Goal: Task Accomplishment & Management: Use online tool/utility

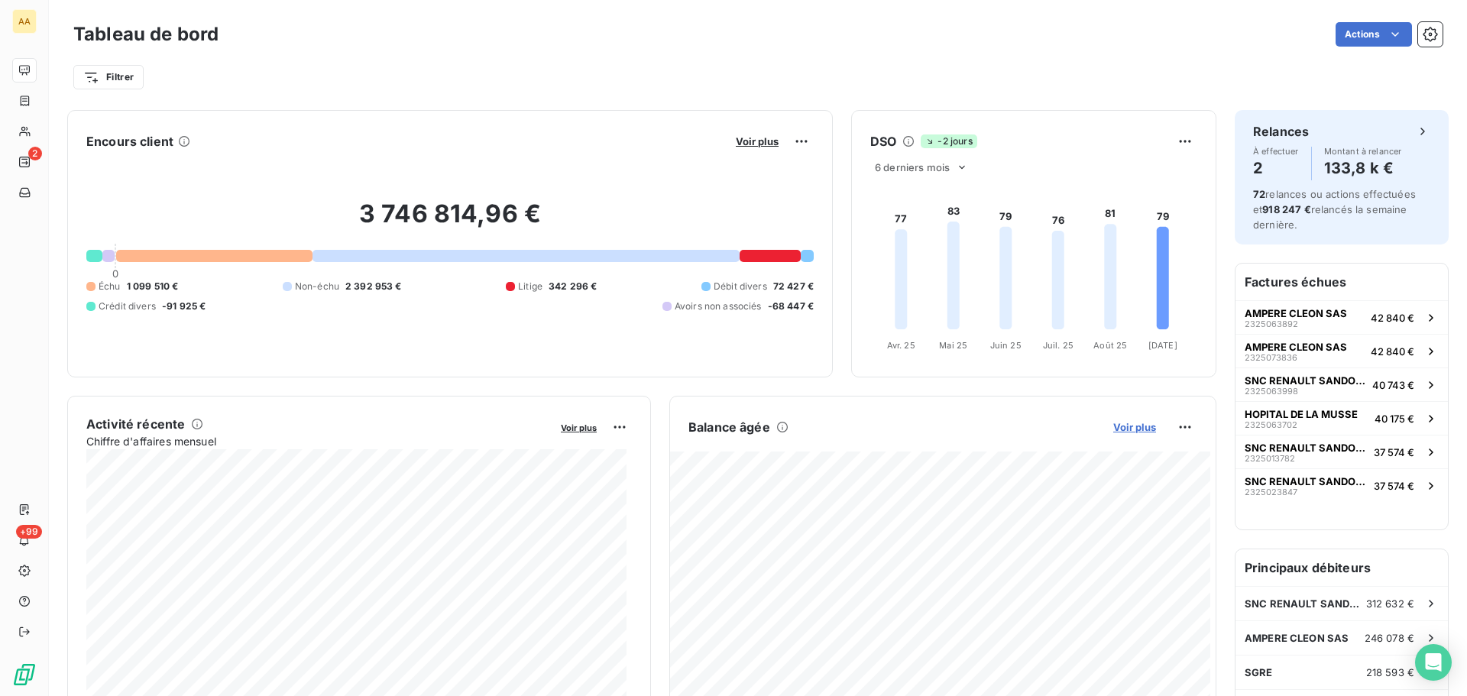
click at [1132, 423] on span "Voir plus" at bounding box center [1134, 427] width 43 height 12
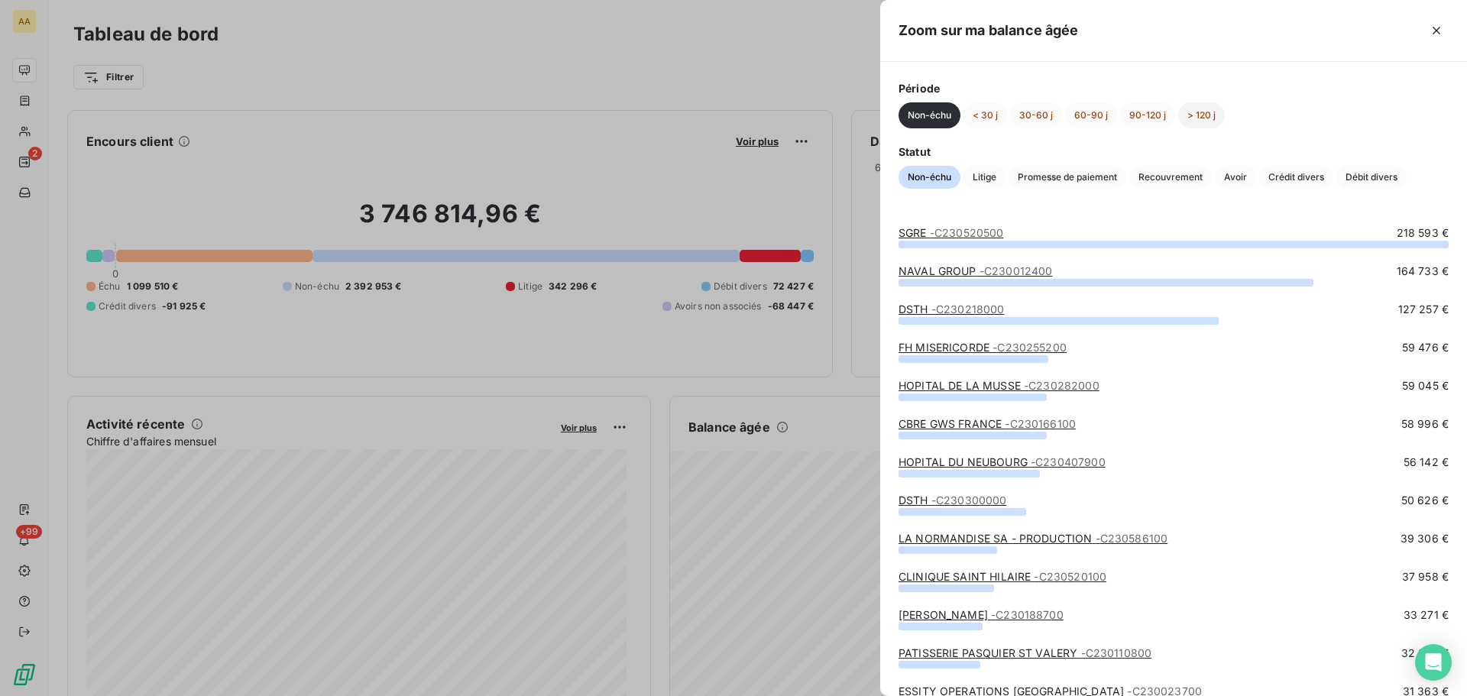
click at [1197, 110] on button "> 120 j" at bounding box center [1201, 115] width 47 height 26
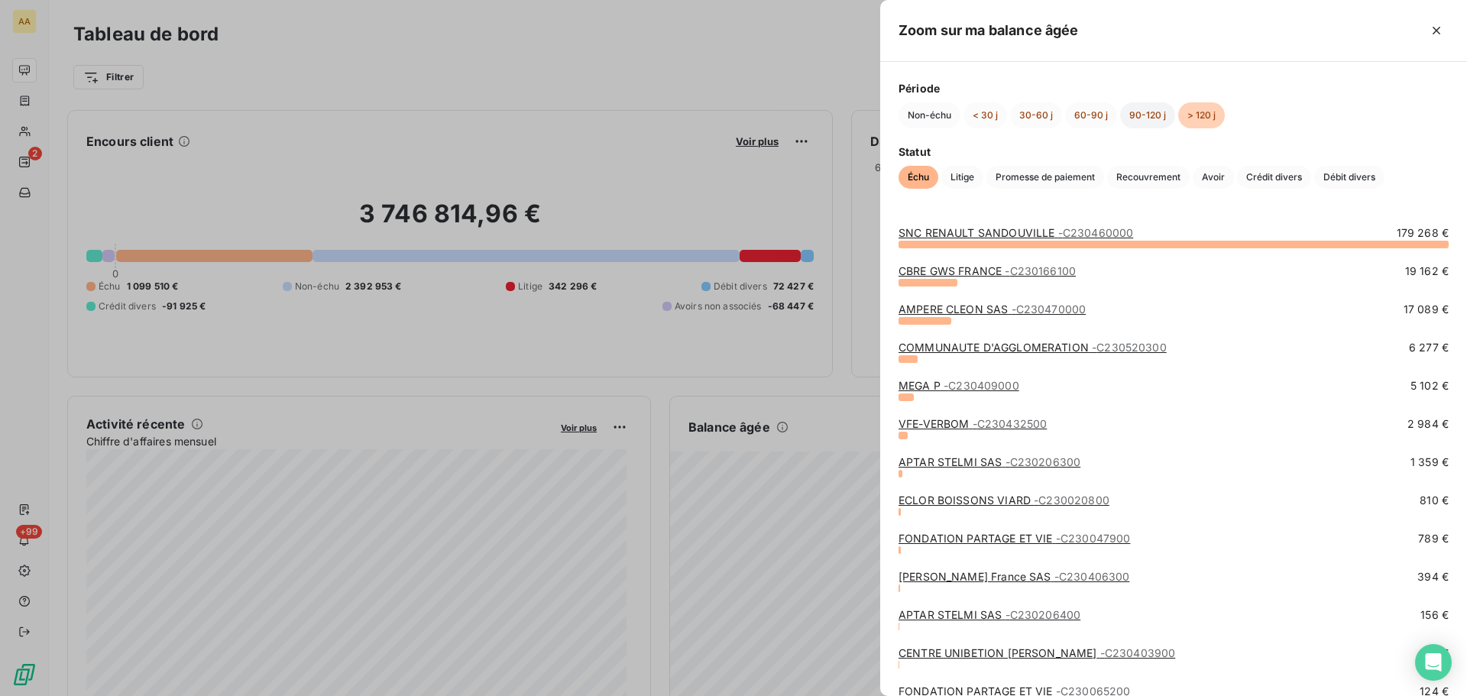
click at [1131, 118] on button "90-120 j" at bounding box center [1147, 115] width 55 height 26
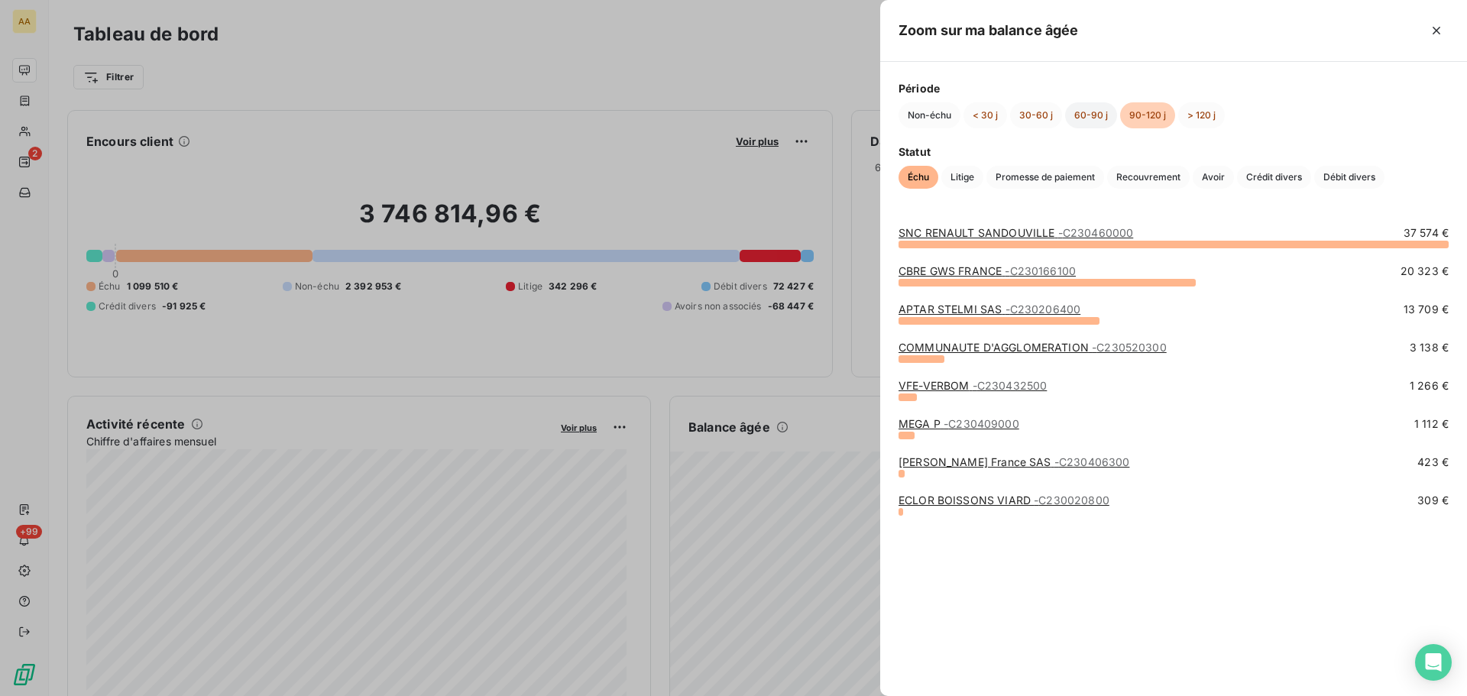
click at [1096, 120] on button "60-90 j" at bounding box center [1091, 115] width 52 height 26
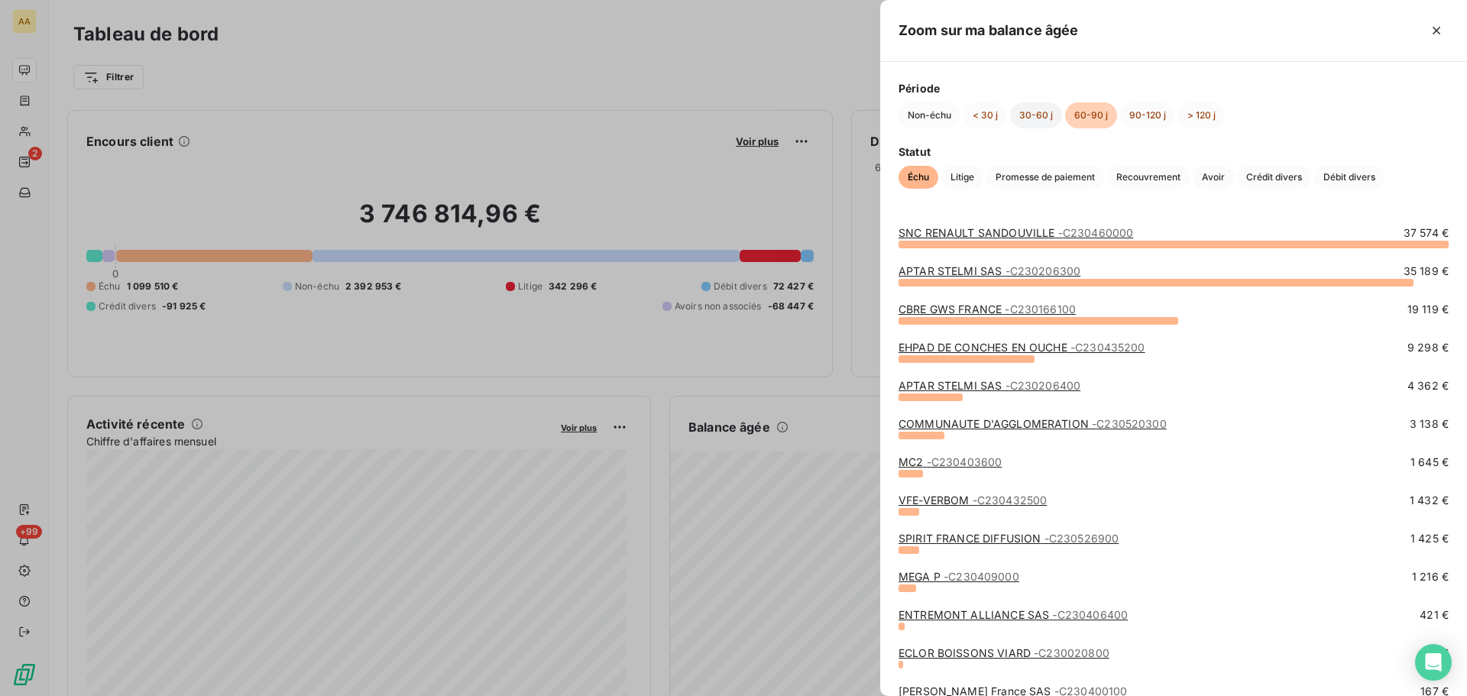
click at [1039, 114] on button "30-60 j" at bounding box center [1036, 115] width 52 height 26
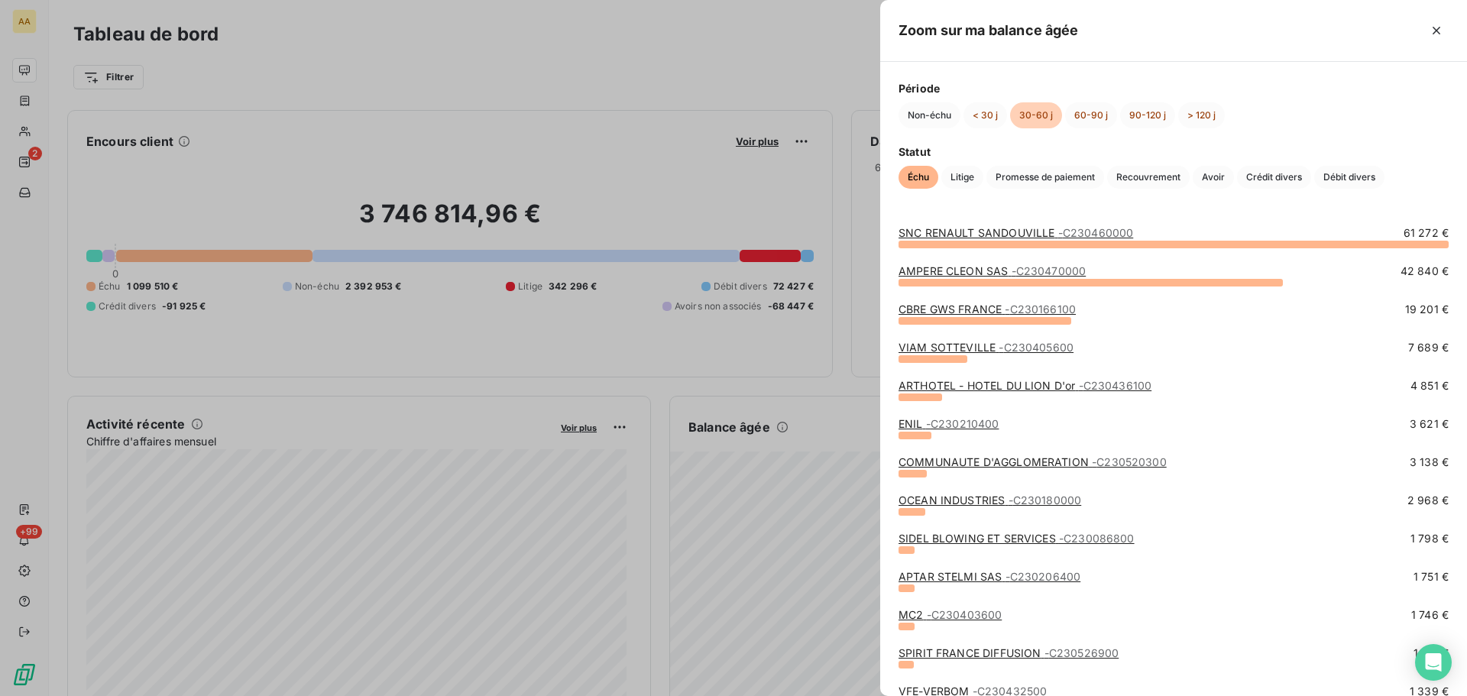
click at [28, 130] on div at bounding box center [733, 348] width 1467 height 696
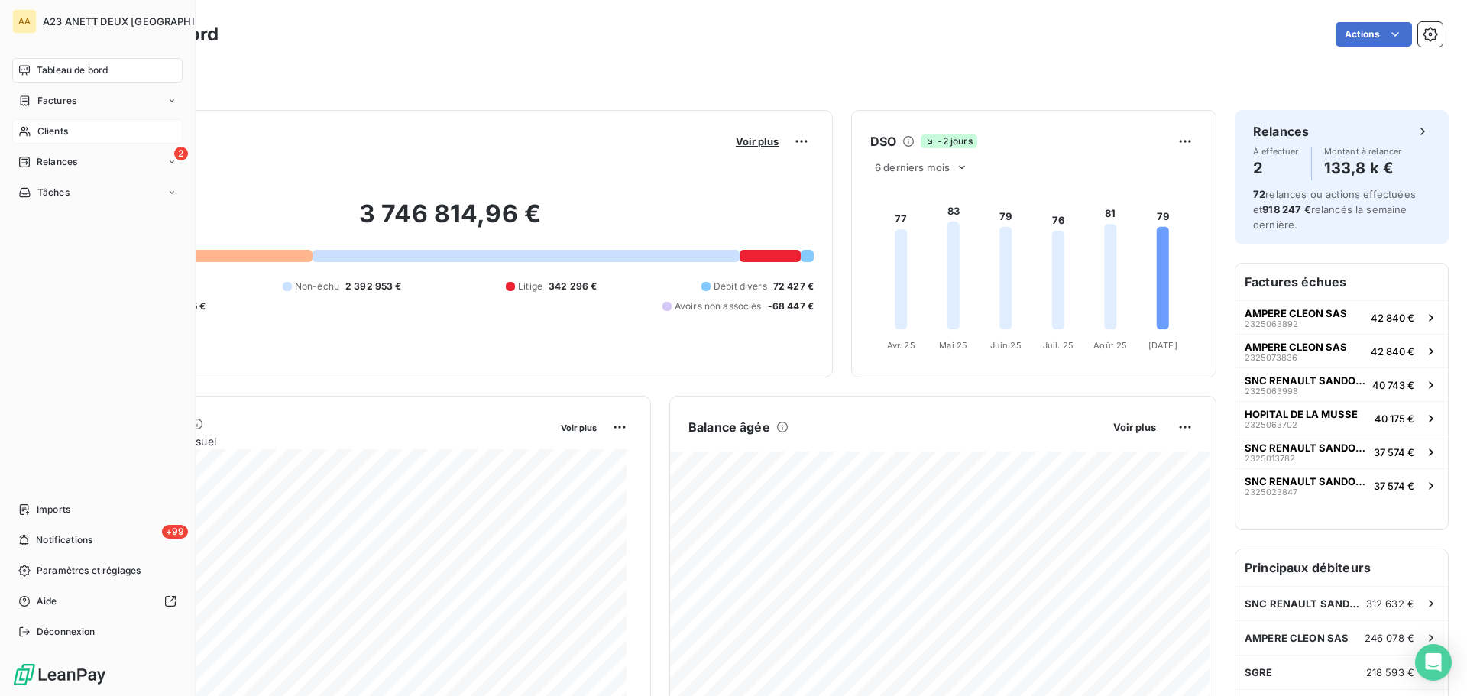
click at [48, 129] on span "Clients" at bounding box center [52, 132] width 31 height 14
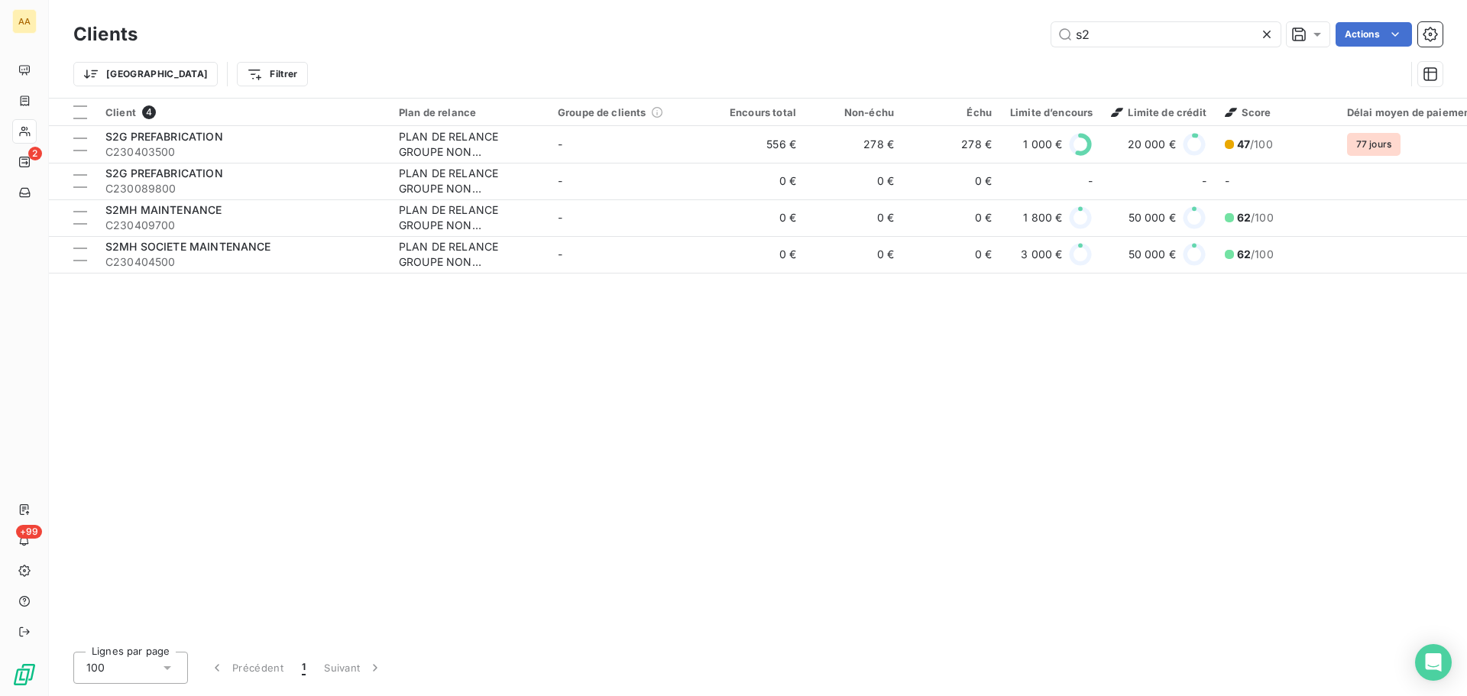
drag, startPoint x: 1064, startPoint y: 42, endPoint x: 974, endPoint y: 44, distance: 90.2
click at [1010, 45] on div "s2 Actions" at bounding box center [799, 34] width 1287 height 24
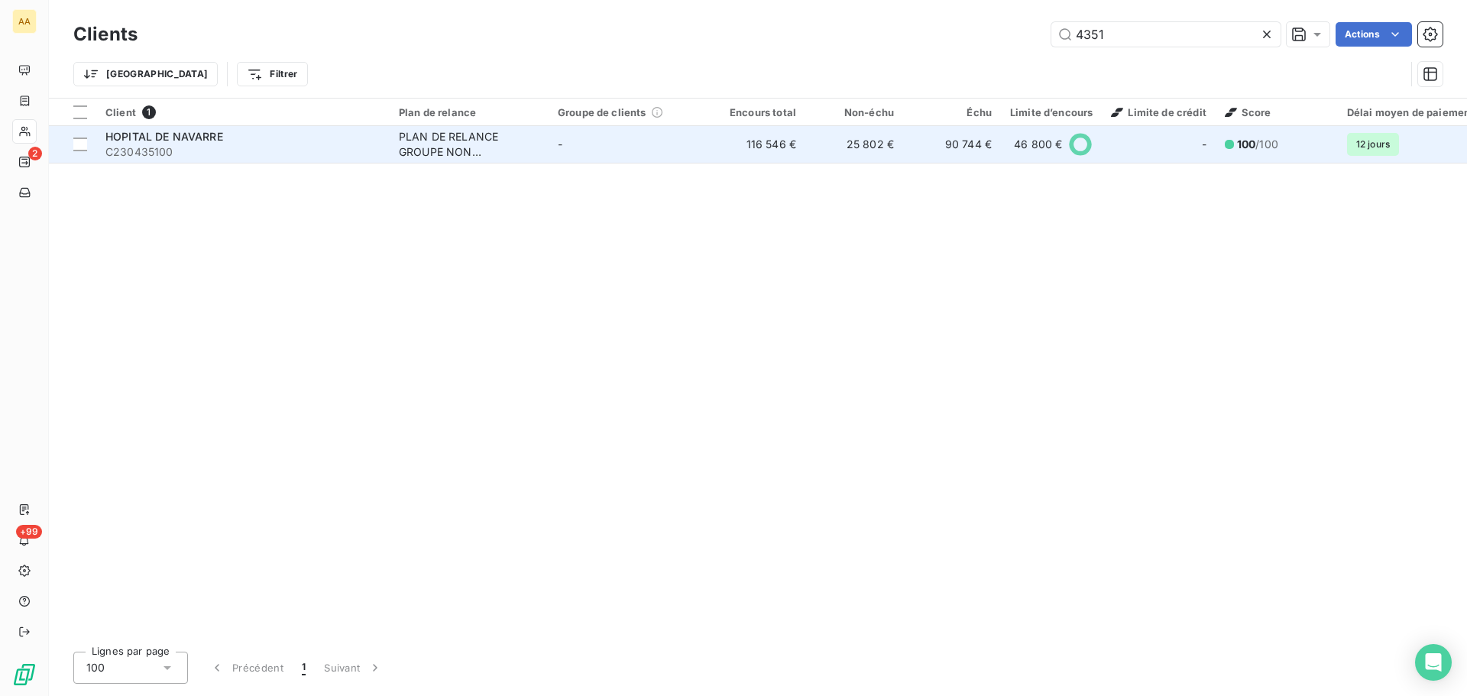
type input "4351"
click at [206, 154] on span "C230435100" at bounding box center [242, 151] width 275 height 15
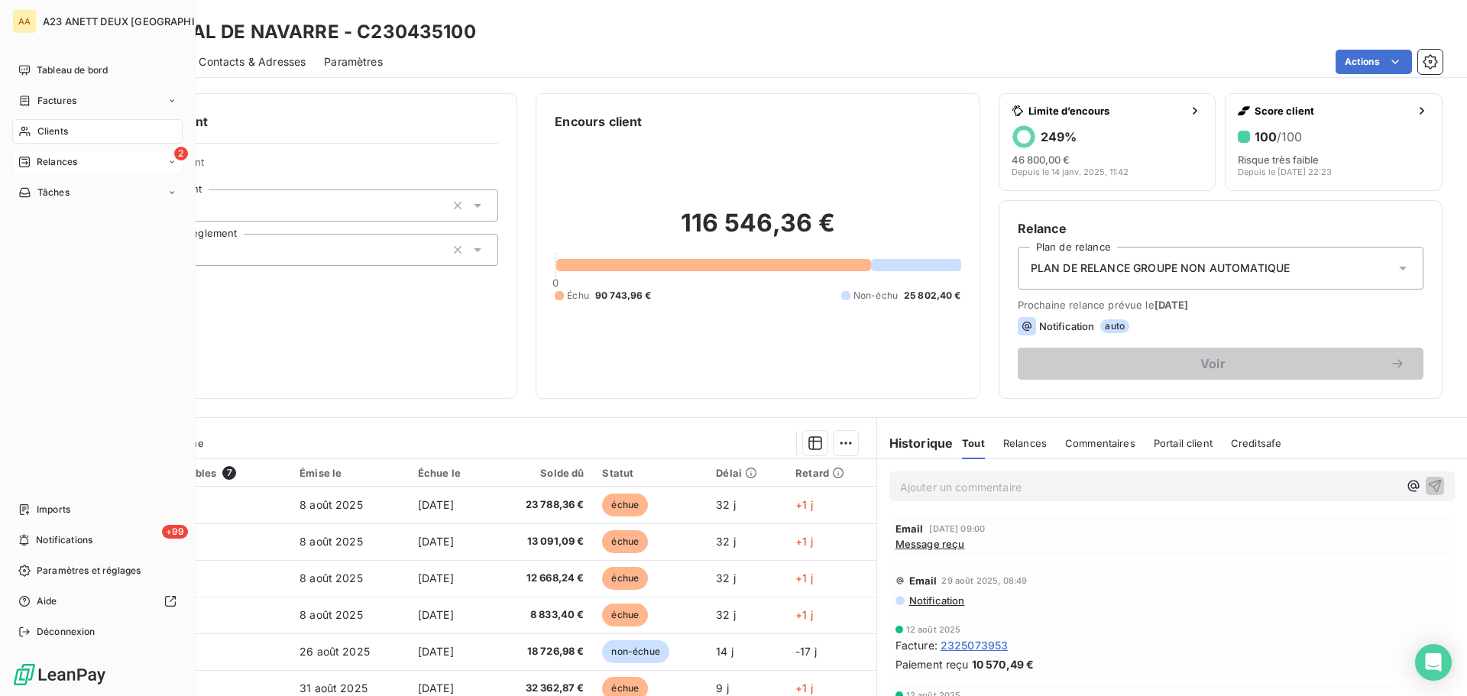
click at [48, 154] on div "2 Relances" at bounding box center [97, 162] width 170 height 24
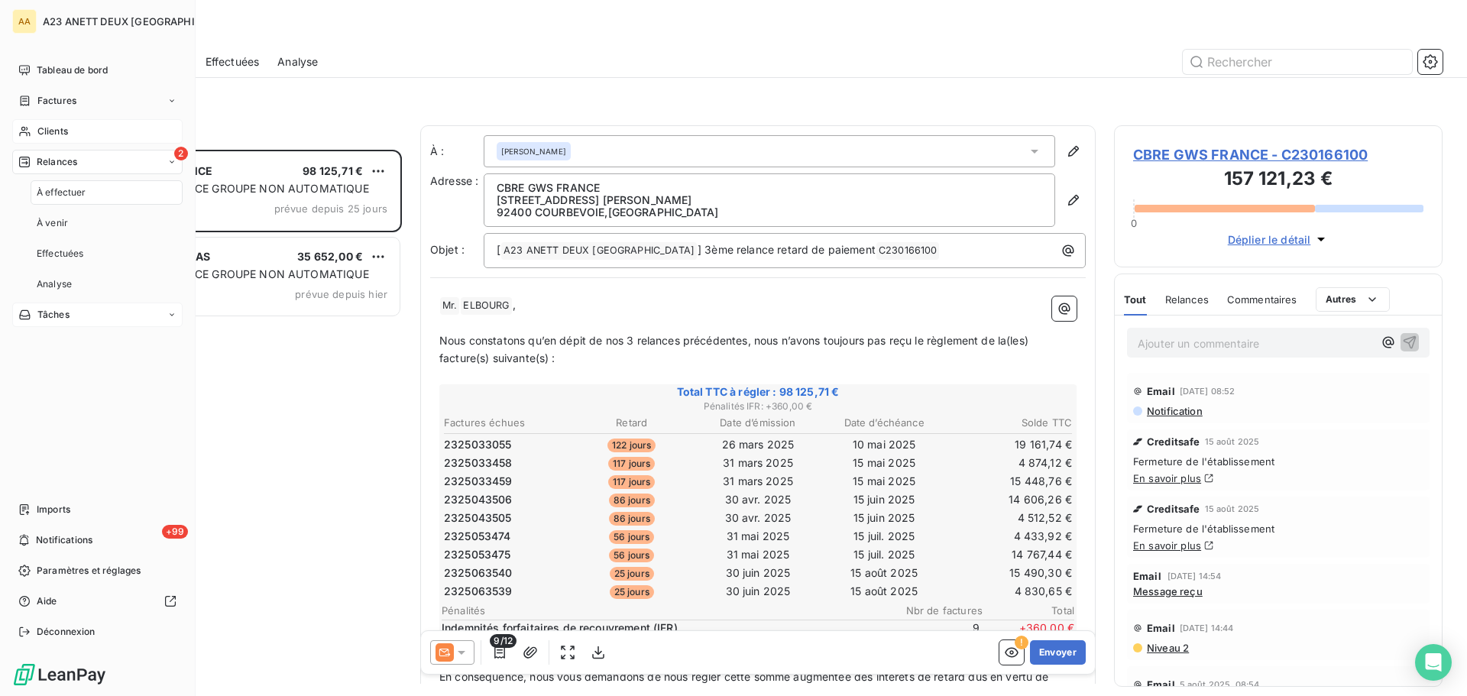
scroll to position [535, 317]
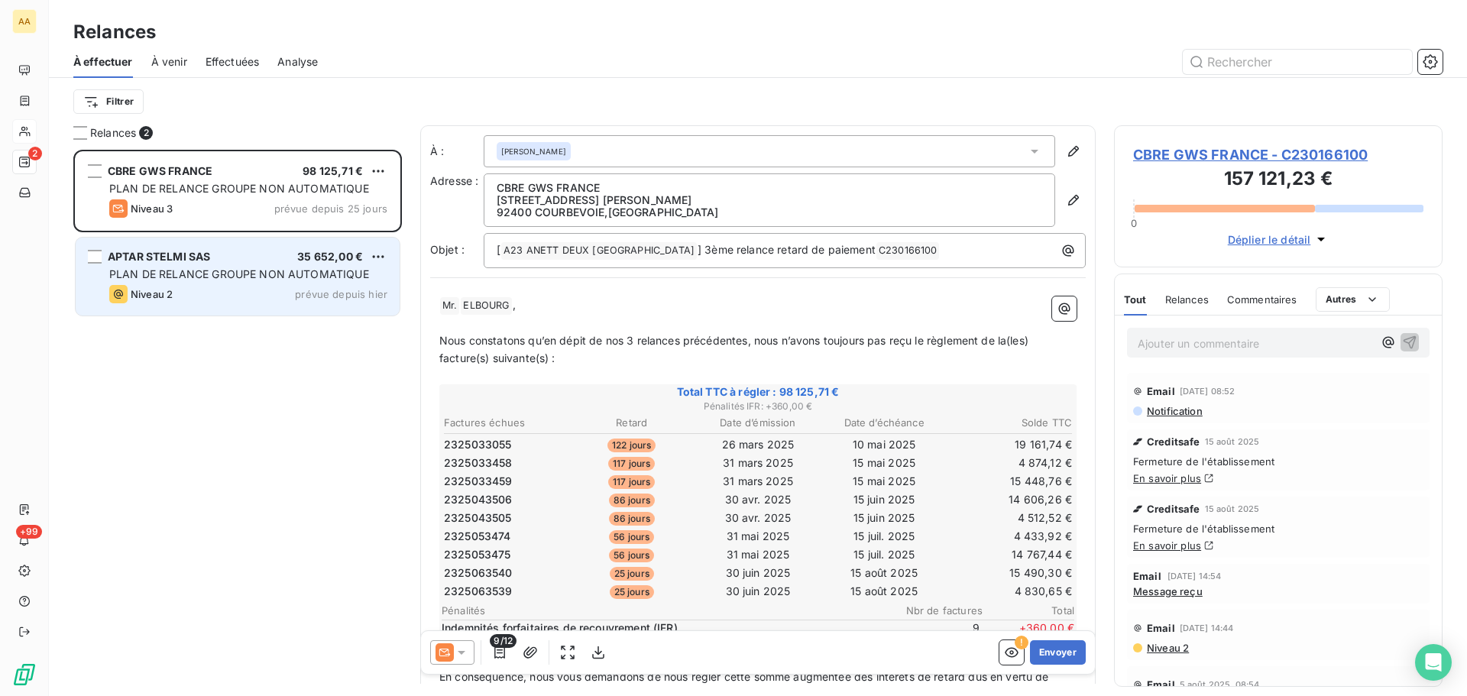
click at [320, 289] on span "prévue depuis hier" at bounding box center [341, 294] width 92 height 12
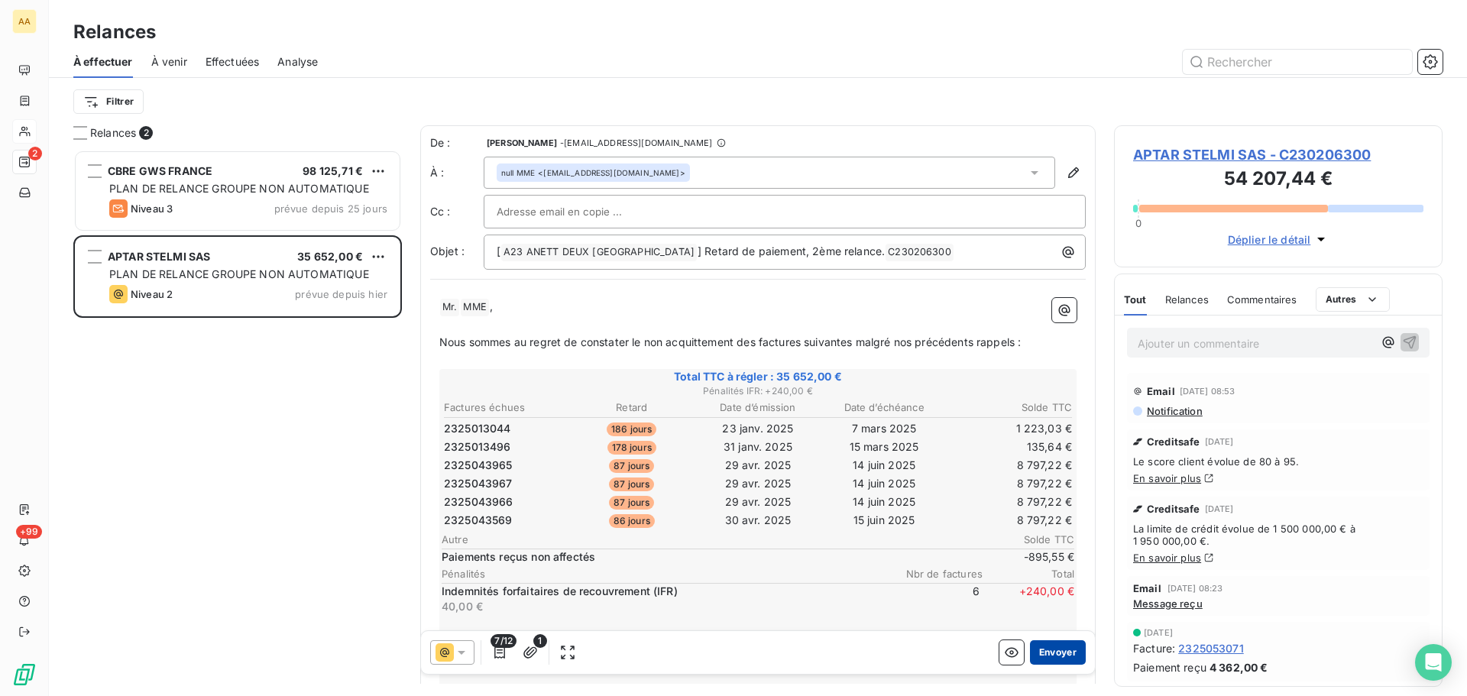
click at [1048, 649] on button "Envoyer" at bounding box center [1058, 652] width 56 height 24
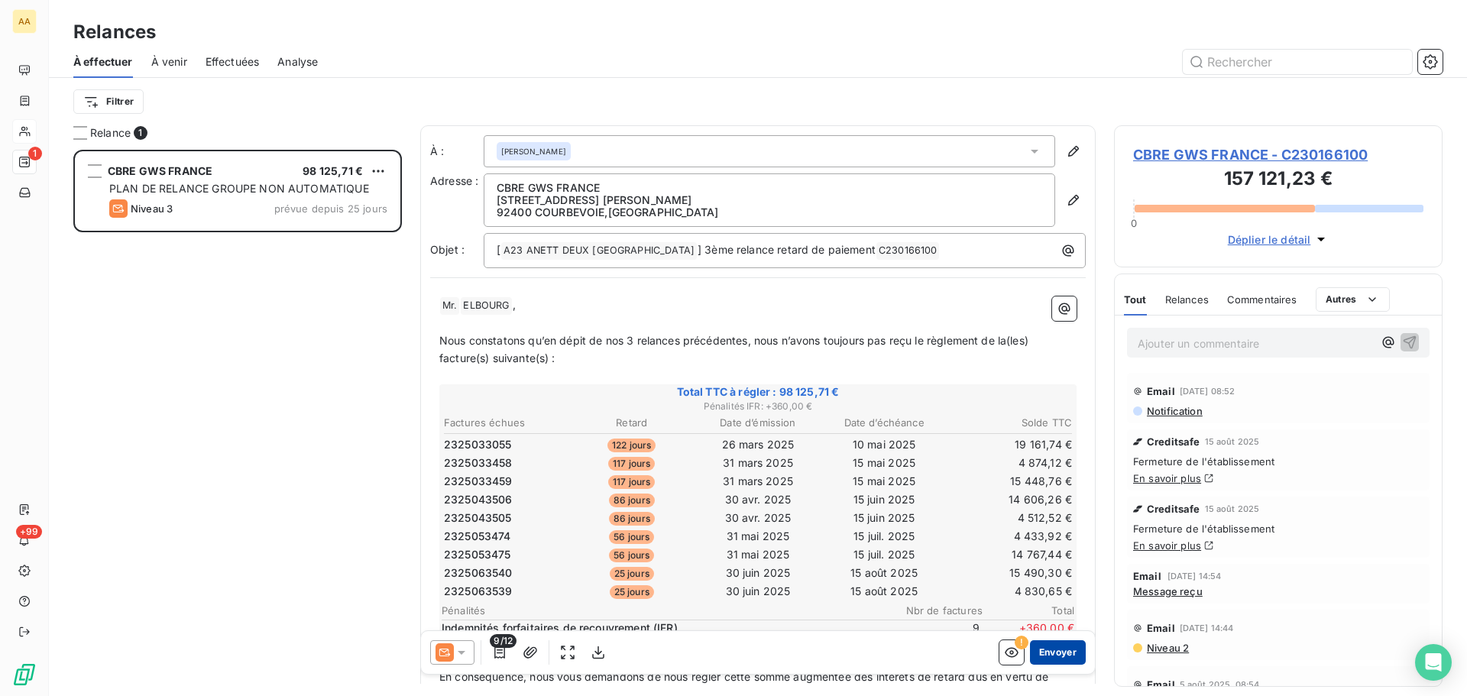
click at [1041, 653] on button "Envoyer" at bounding box center [1058, 652] width 56 height 24
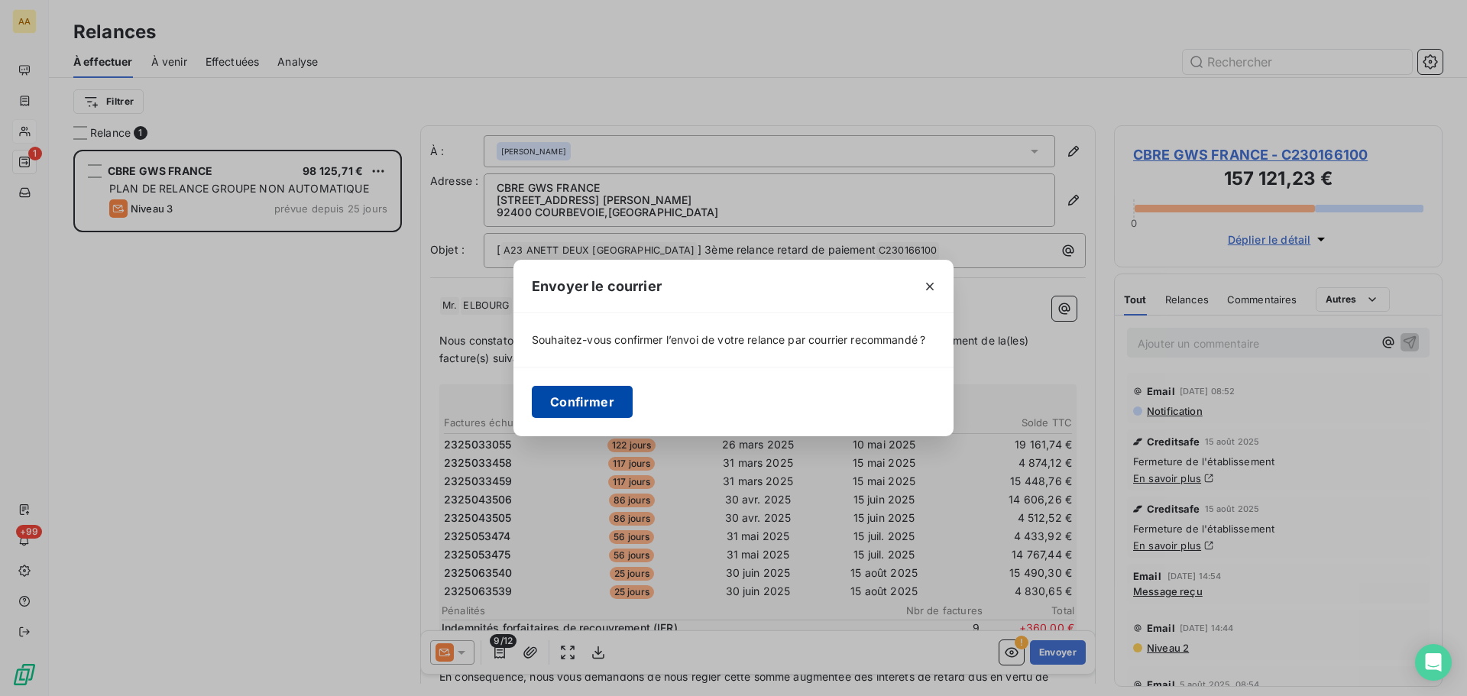
click at [565, 403] on button "Confirmer" at bounding box center [582, 402] width 101 height 32
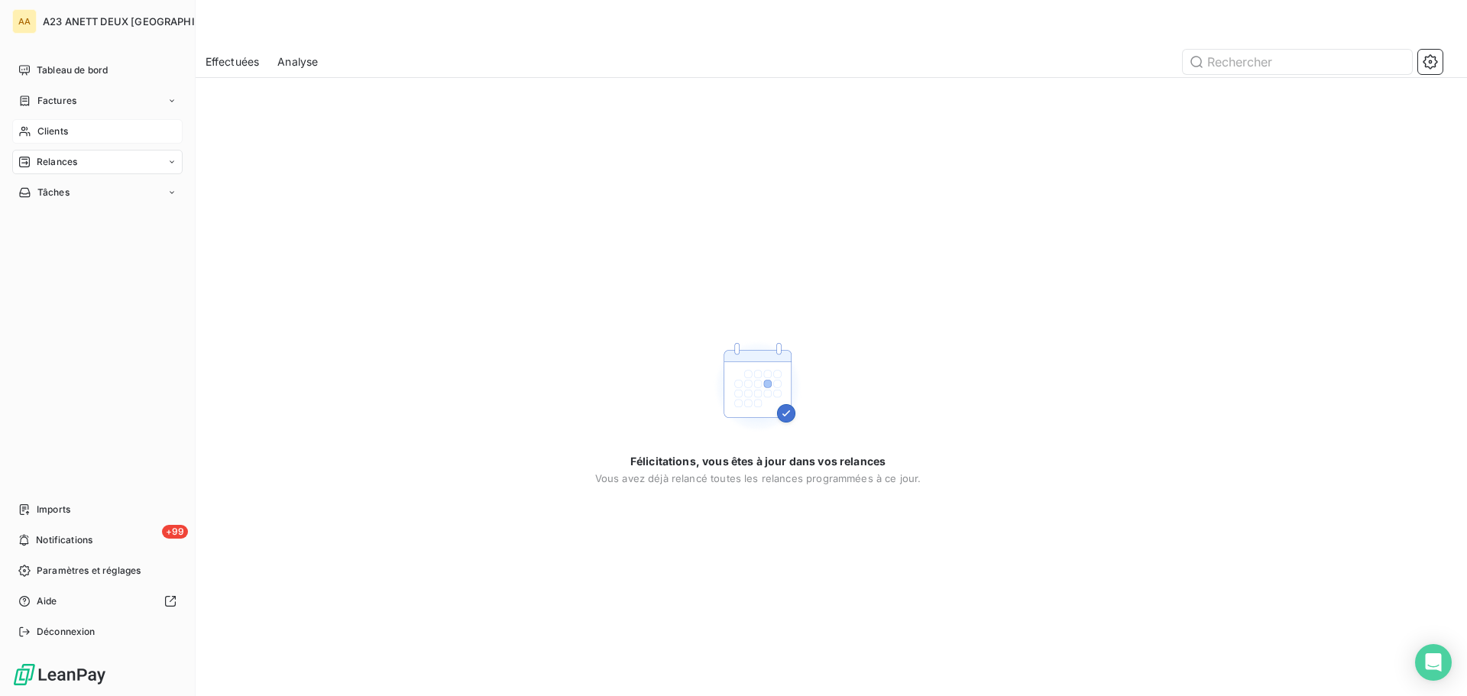
click at [68, 165] on span "Relances" at bounding box center [57, 162] width 40 height 14
click at [70, 219] on div "À venir" at bounding box center [107, 223] width 152 height 24
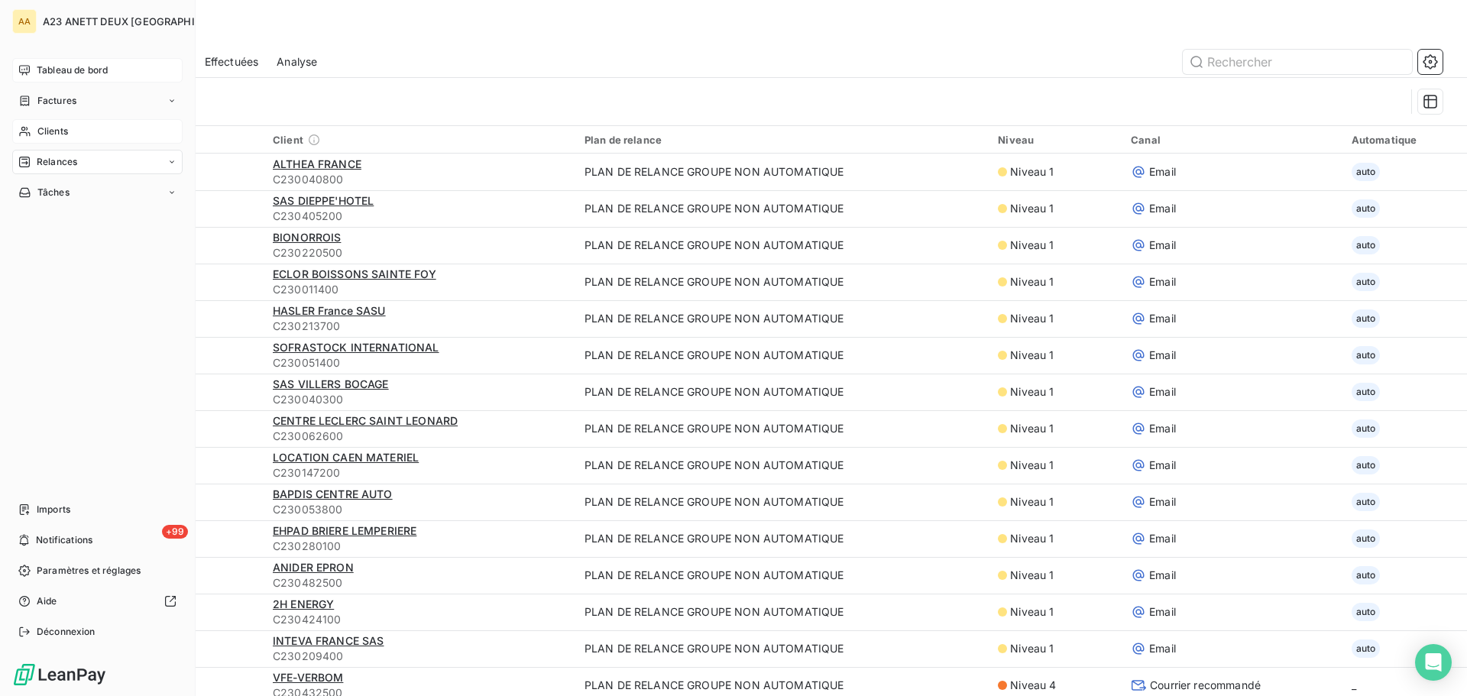
click at [97, 75] on span "Tableau de bord" at bounding box center [72, 70] width 71 height 14
